Goal: Task Accomplishment & Management: Manage account settings

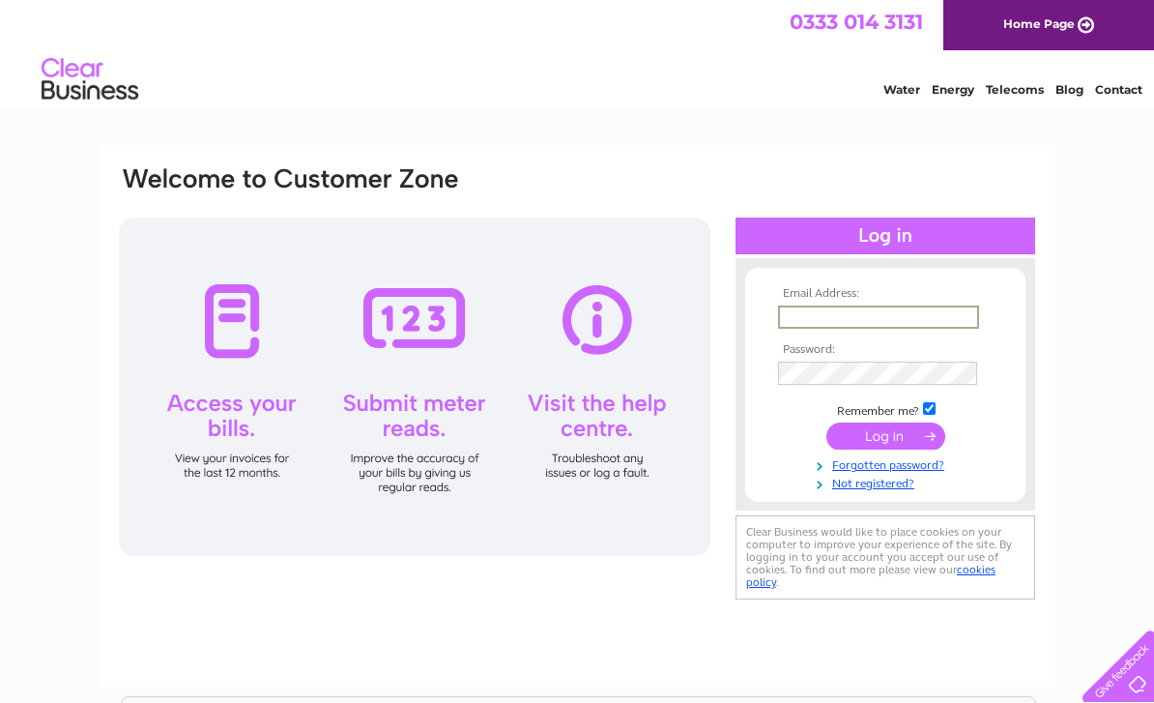
type input "garyACarcary@gmail.com"
click at [886, 437] on input "submit" at bounding box center [886, 436] width 119 height 27
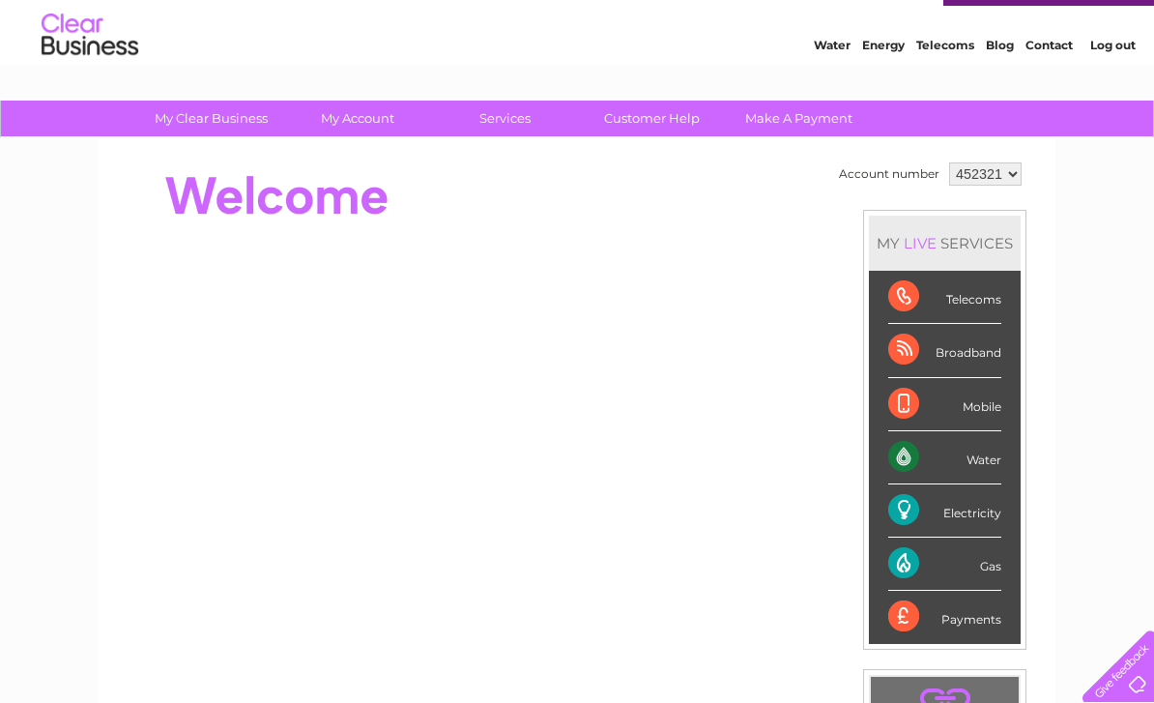
scroll to position [47, 0]
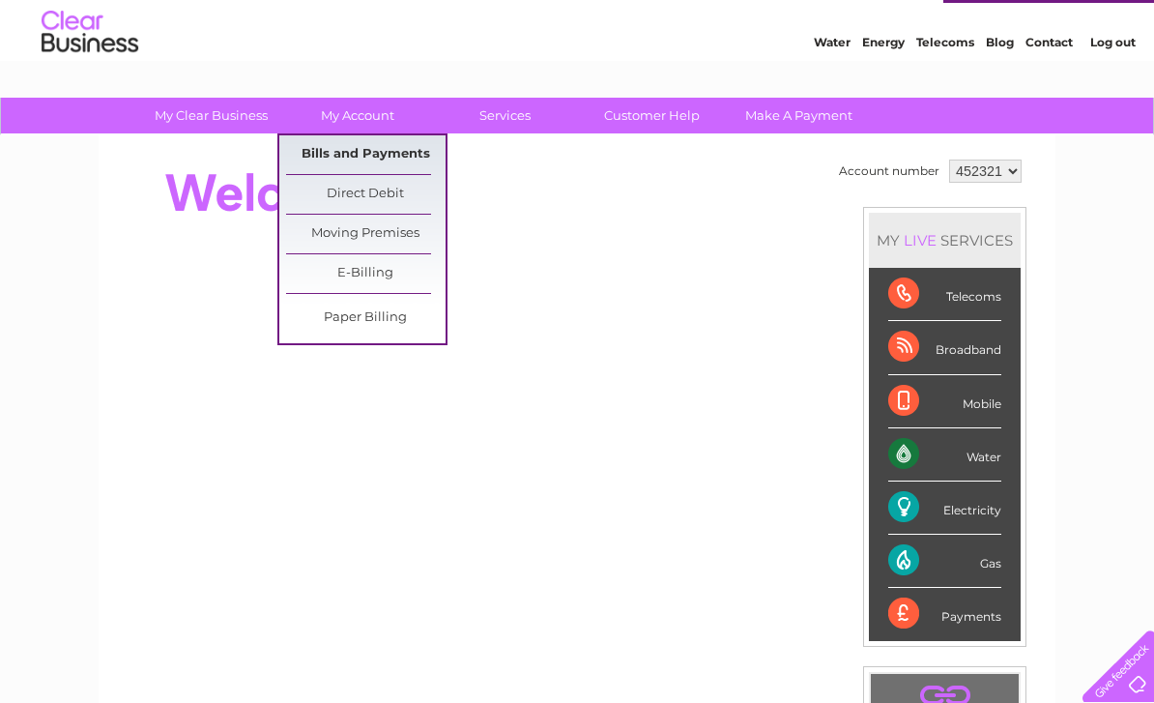
click at [396, 161] on link "Bills and Payments" at bounding box center [366, 154] width 160 height 39
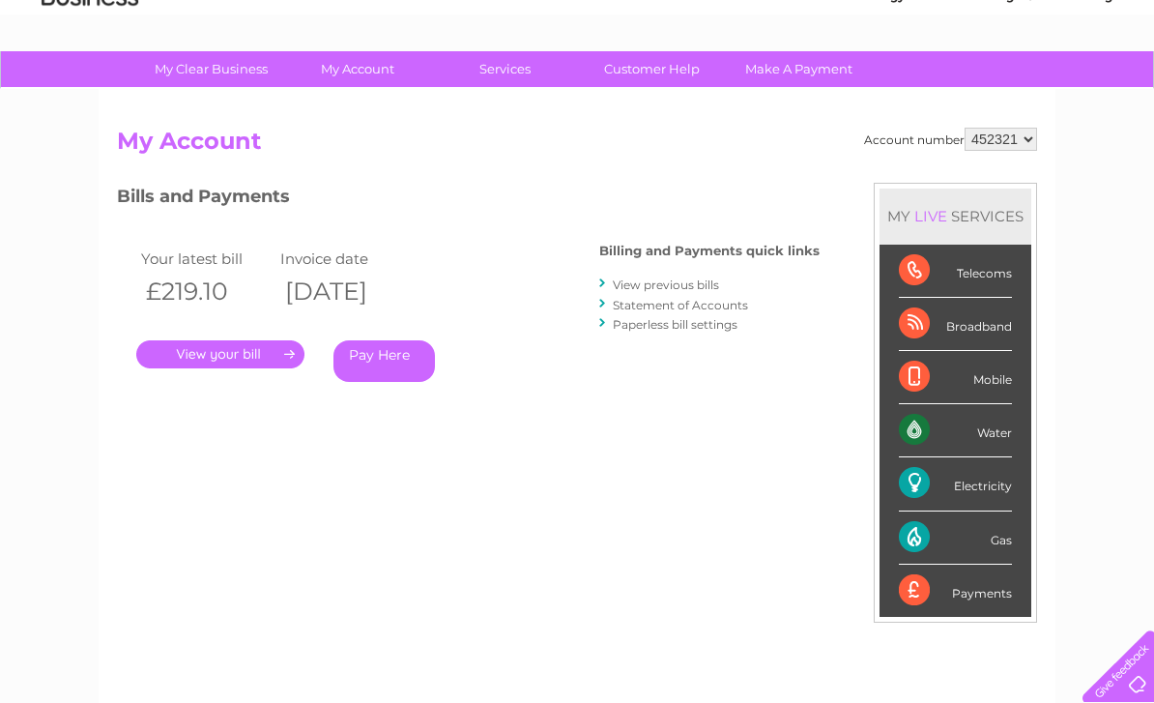
scroll to position [50, 0]
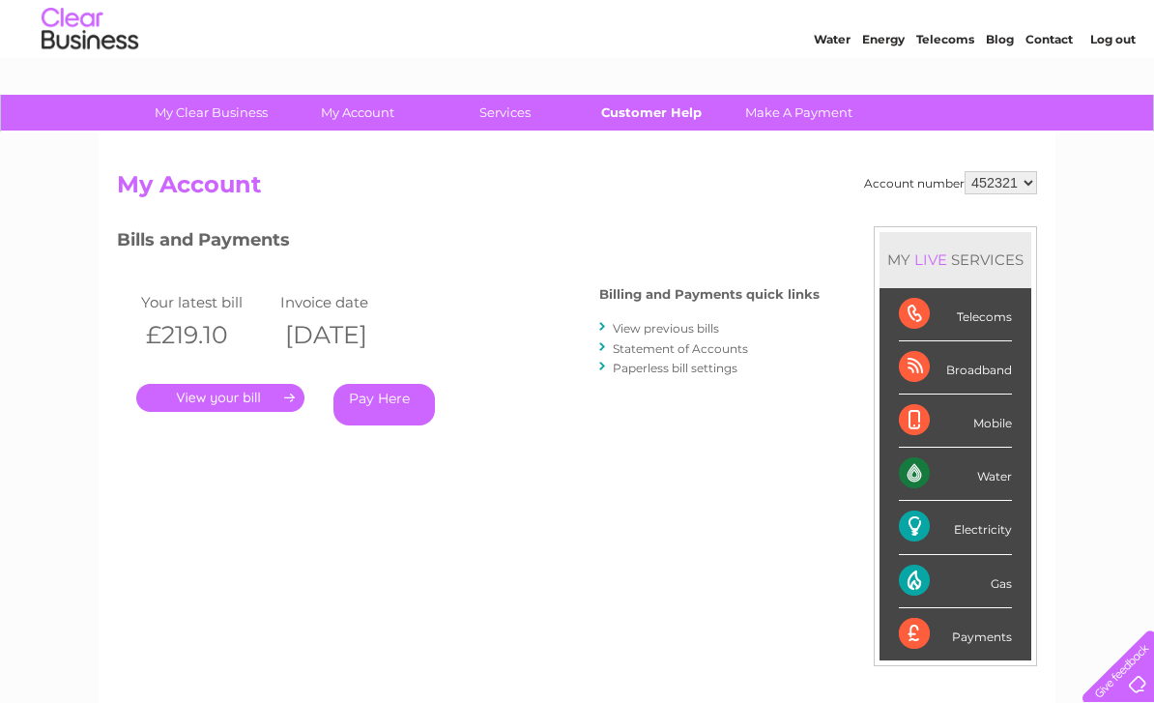
click at [660, 105] on link "Customer Help" at bounding box center [652, 113] width 160 height 36
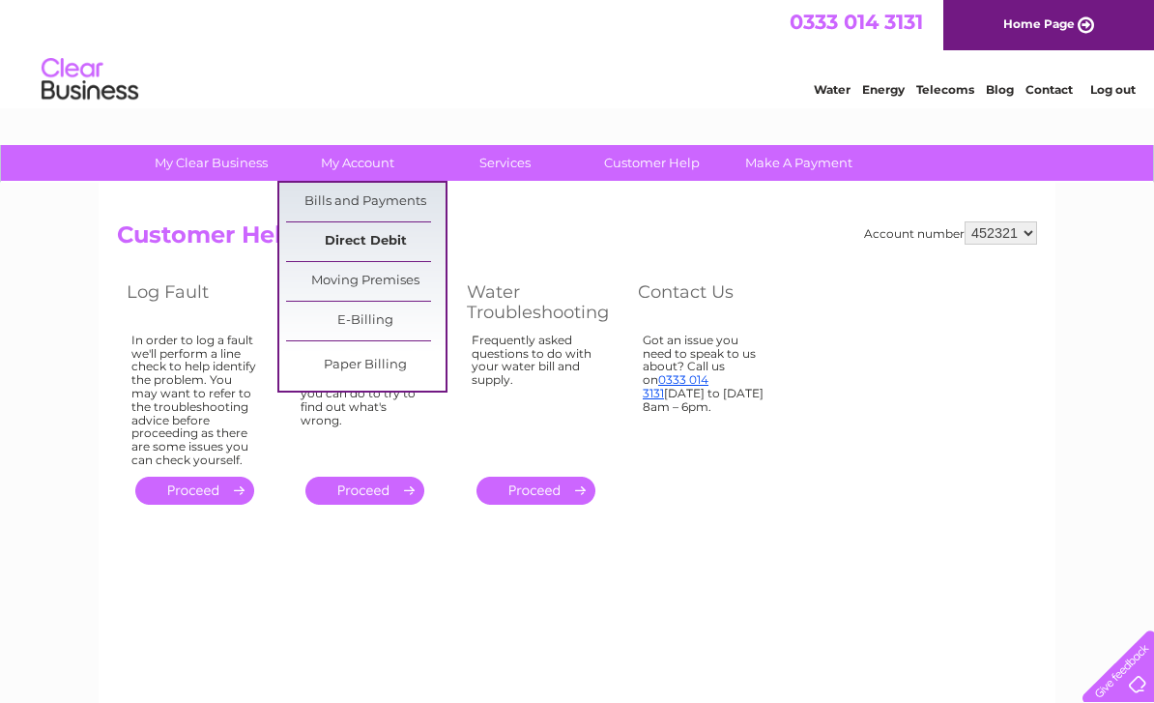
click at [394, 250] on link "Direct Debit" at bounding box center [366, 241] width 160 height 39
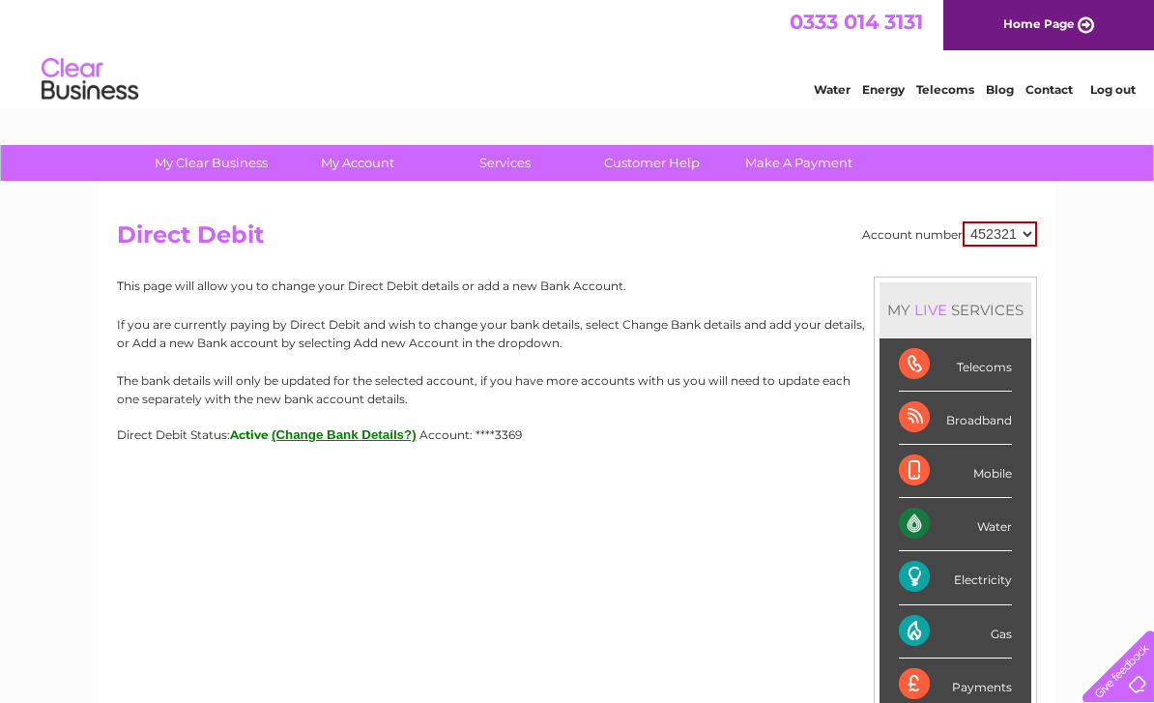
click at [339, 434] on button "(Change Bank Details?)" at bounding box center [344, 434] width 145 height 15
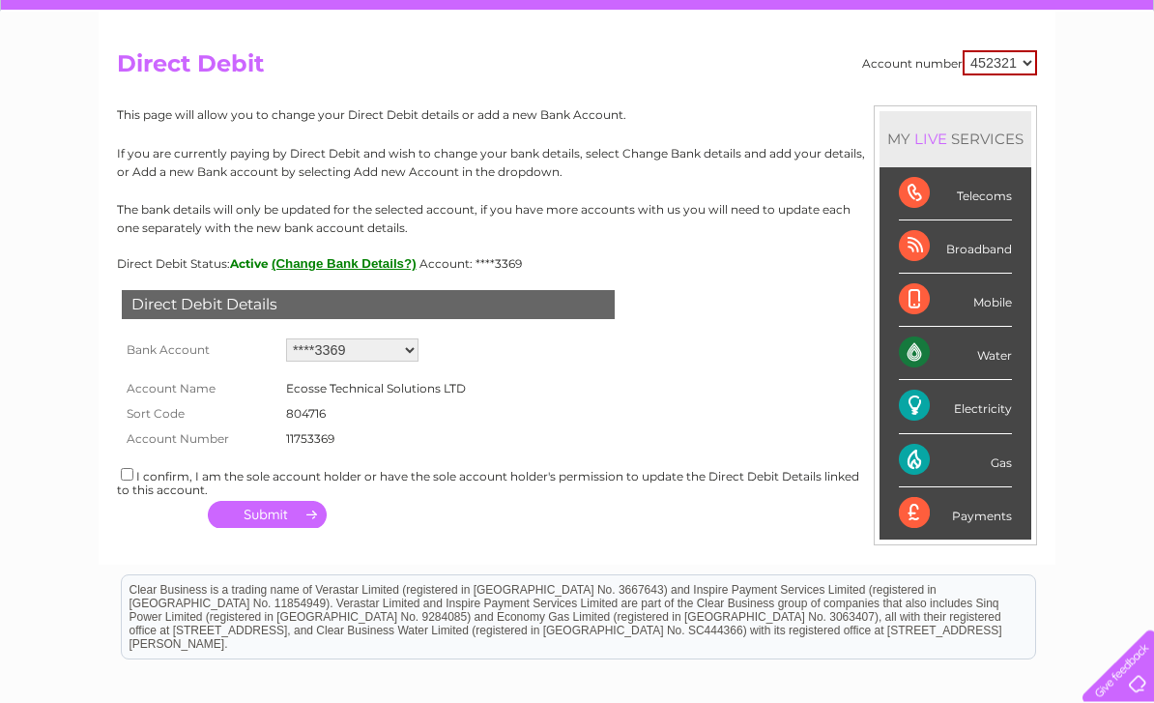
scroll to position [171, 0]
click at [336, 267] on button "(Change Bank Details?)" at bounding box center [344, 263] width 145 height 15
click at [365, 352] on select "Add new account ****3369 ****3369 ****3369" at bounding box center [352, 349] width 132 height 23
select select "0"
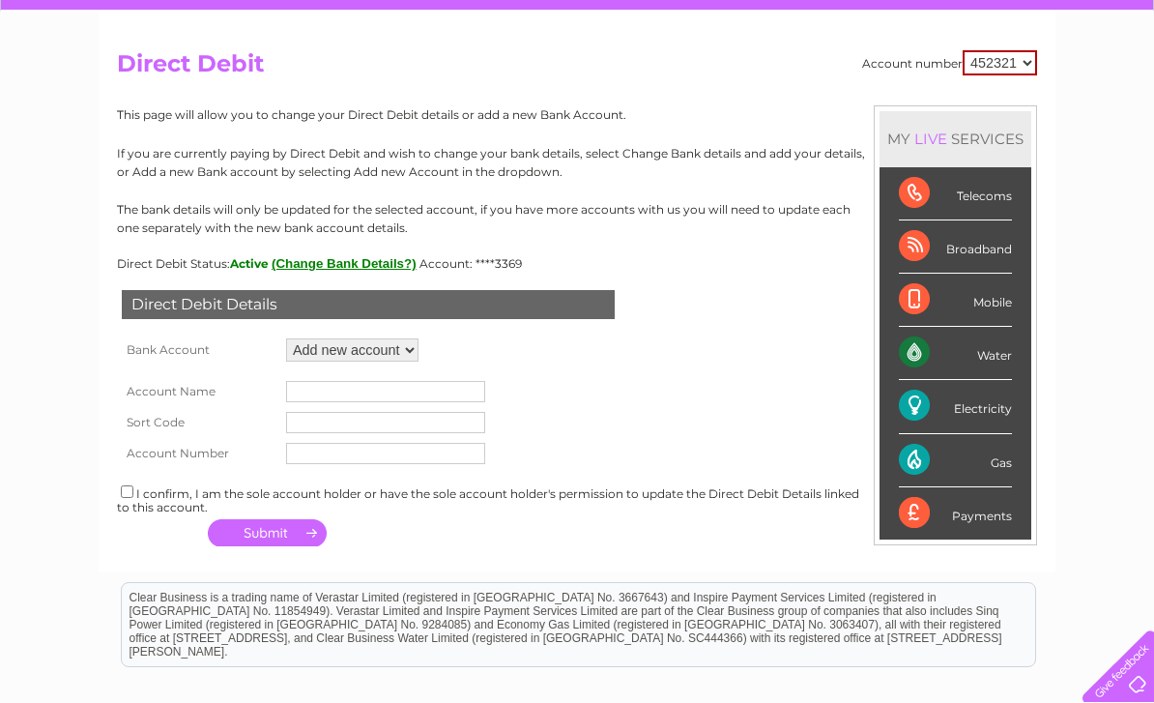
click at [366, 385] on input "text" at bounding box center [385, 391] width 199 height 21
type input "Ecosse Technical Sales"
click at [346, 426] on input "text" at bounding box center [385, 422] width 199 height 21
type input "402247"
click at [352, 455] on input "text" at bounding box center [385, 453] width 199 height 21
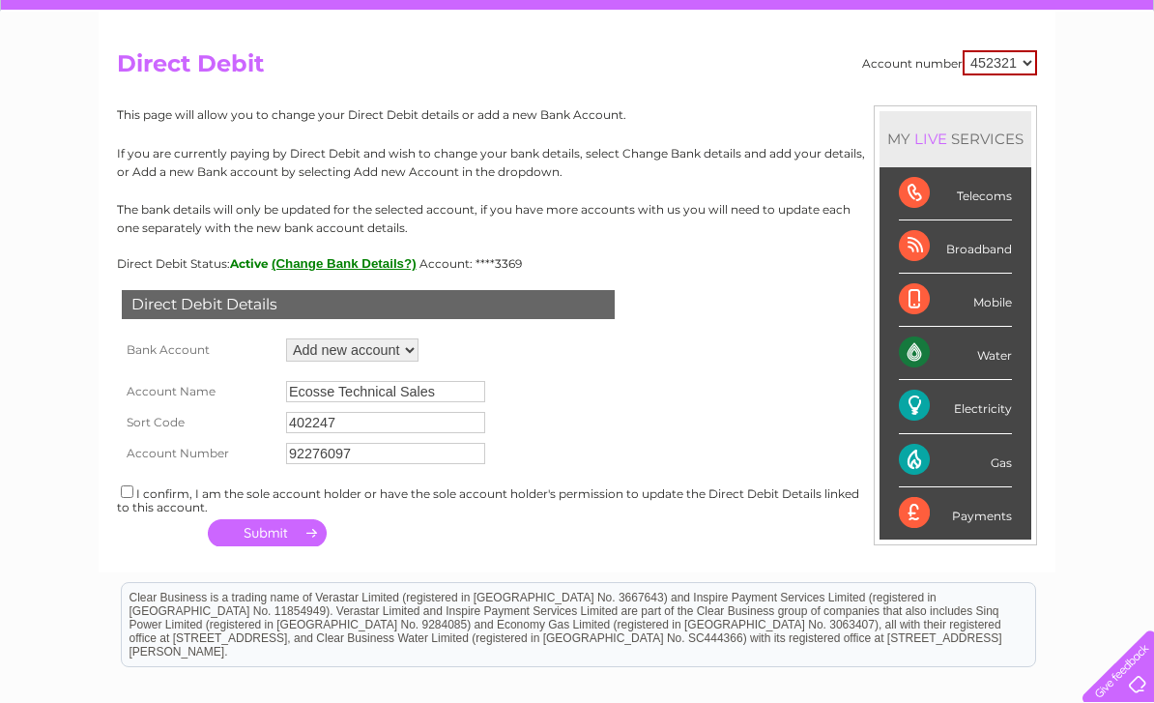
type input "92276097"
click at [140, 491] on div "I confirm, I am the sole account holder or have the sole account holder's permi…" at bounding box center [577, 498] width 921 height 32
click at [132, 498] on input "checkbox" at bounding box center [127, 491] width 13 height 13
checkbox input "true"
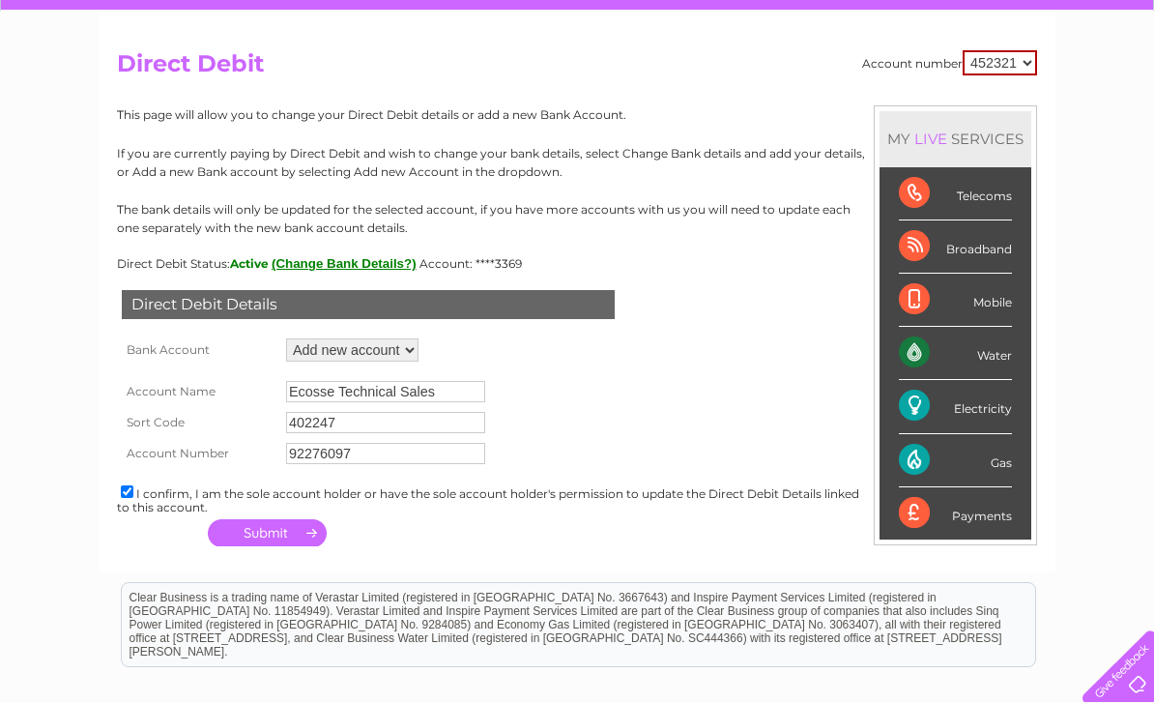
click at [274, 541] on button "button" at bounding box center [267, 532] width 119 height 27
